Goal: Information Seeking & Learning: Learn about a topic

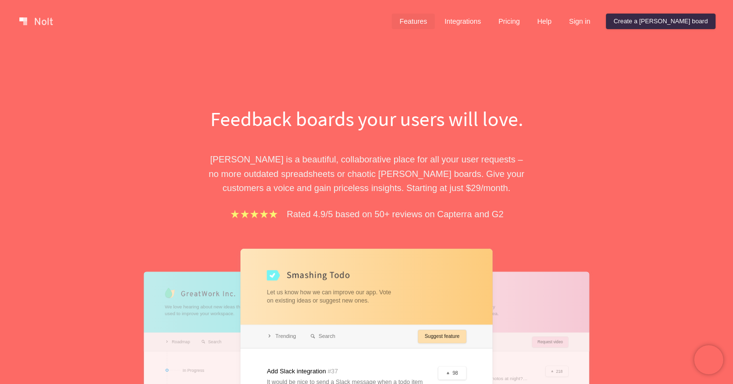
click at [435, 21] on link "Features" at bounding box center [412, 22] width 43 height 16
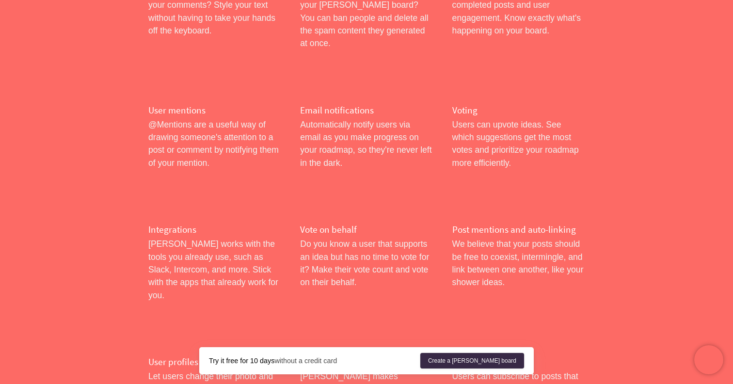
scroll to position [1585, 0]
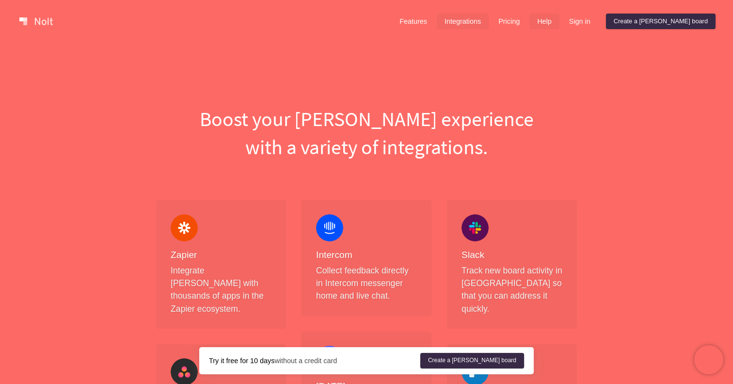
click at [559, 19] on link "Help" at bounding box center [544, 22] width 30 height 16
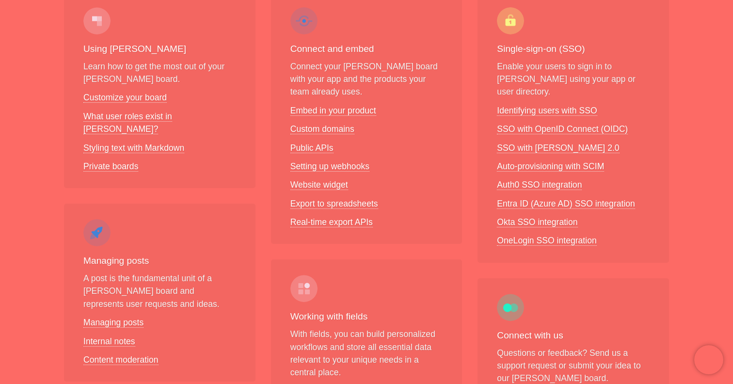
scroll to position [184, 0]
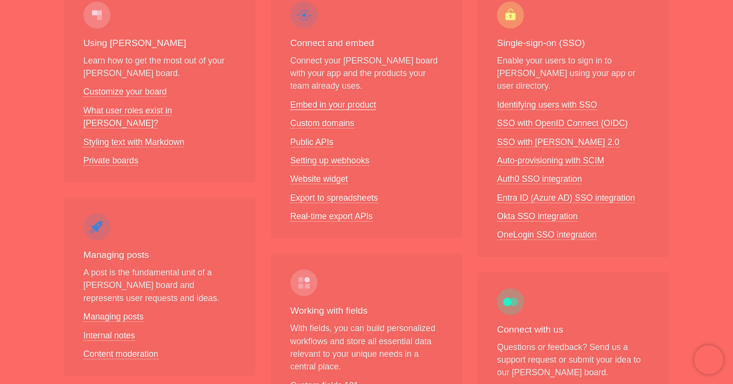
click at [342, 108] on link "Embed in your product" at bounding box center [333, 105] width 86 height 10
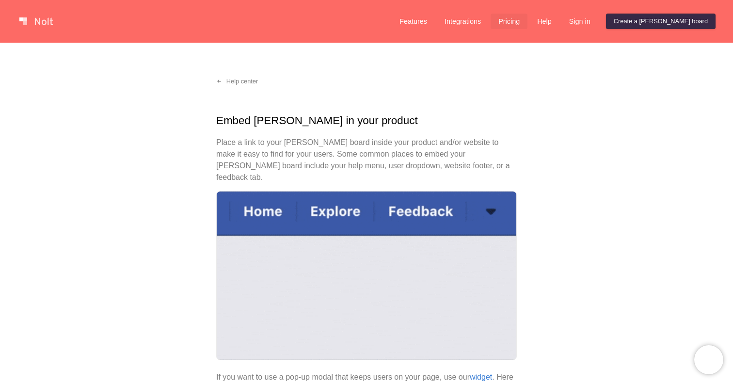
click at [527, 21] on link "Pricing" at bounding box center [508, 22] width 37 height 16
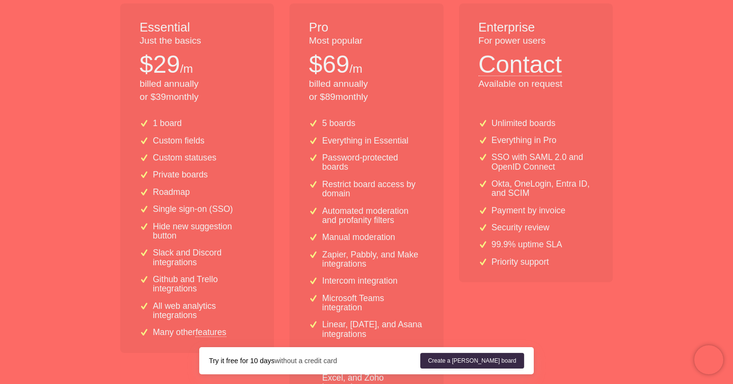
scroll to position [211, 0]
